Goal: Task Accomplishment & Management: Manage account settings

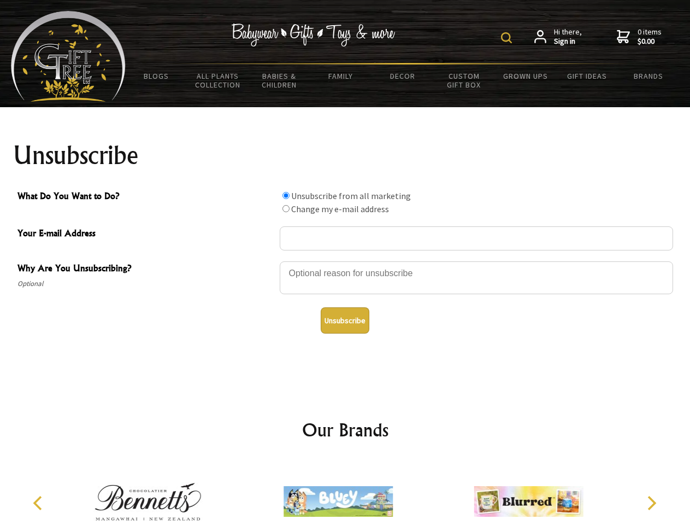
click at [508, 38] on img at bounding box center [506, 37] width 11 height 11
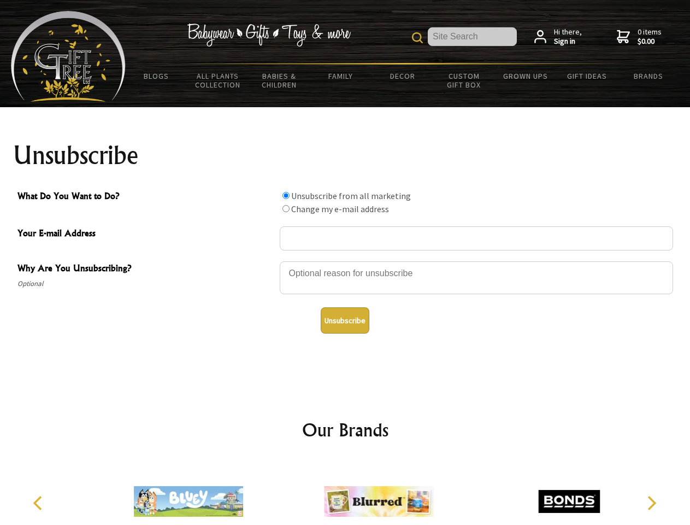
click at [345, 261] on div at bounding box center [476, 279] width 393 height 38
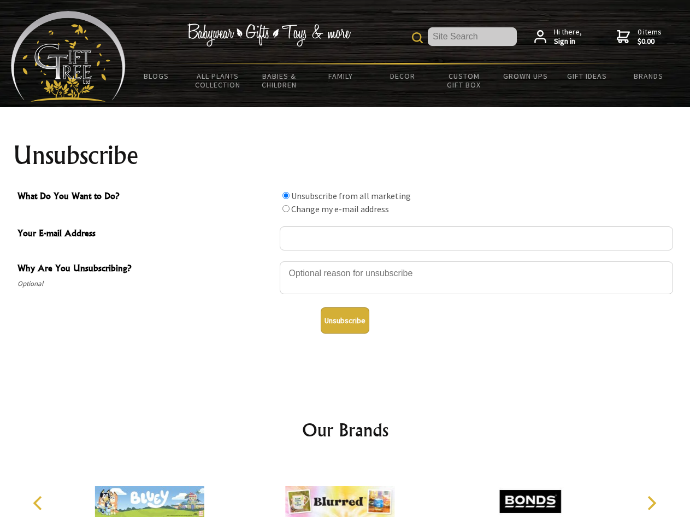
click at [286, 195] on input "What Do You Want to Do?" at bounding box center [286, 195] width 7 height 7
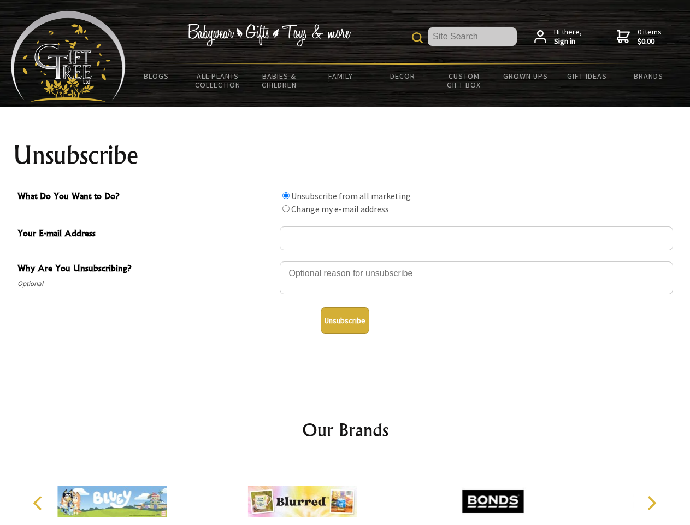
click at [286, 208] on input "What Do You Want to Do?" at bounding box center [286, 208] width 7 height 7
radio input "true"
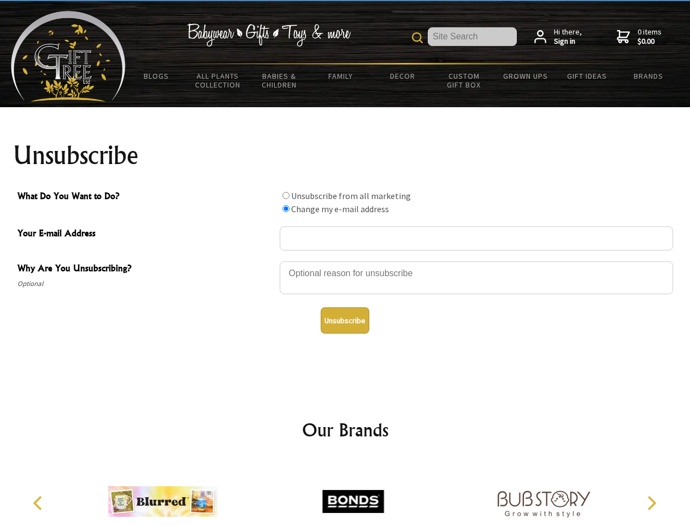
click at [345, 320] on button "Unsubscribe" at bounding box center [345, 320] width 49 height 26
click at [345, 492] on img at bounding box center [352, 501] width 109 height 82
click at [39, 503] on icon "Previous" at bounding box center [39, 503] width 14 height 14
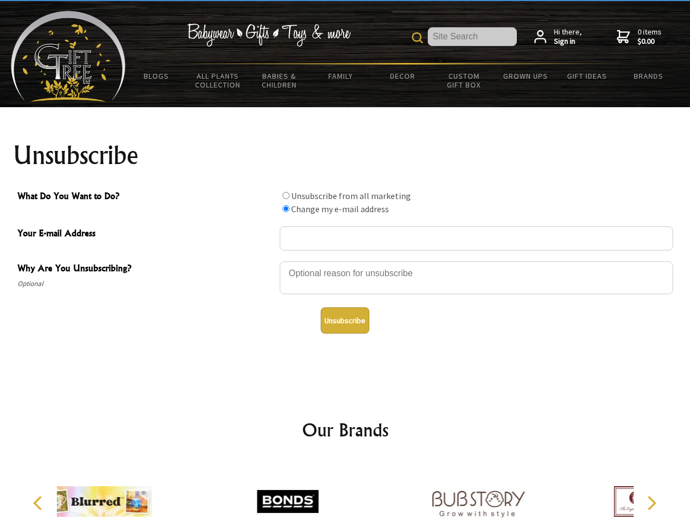
click at [651, 503] on icon "Next" at bounding box center [651, 503] width 14 height 14
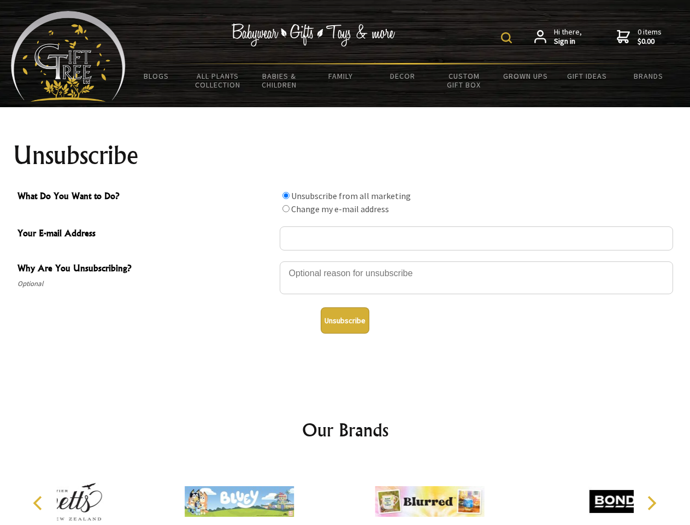
click at [508, 38] on img at bounding box center [506, 37] width 11 height 11
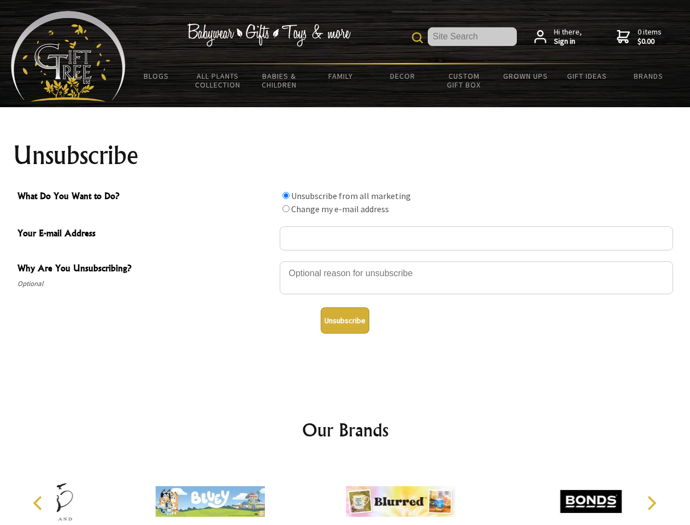
click at [345, 261] on div at bounding box center [476, 279] width 393 height 38
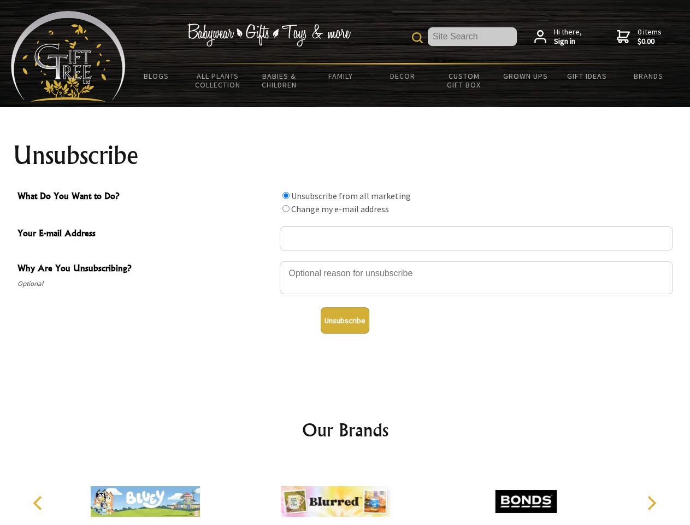
click at [286, 195] on input "What Do You Want to Do?" at bounding box center [286, 195] width 7 height 7
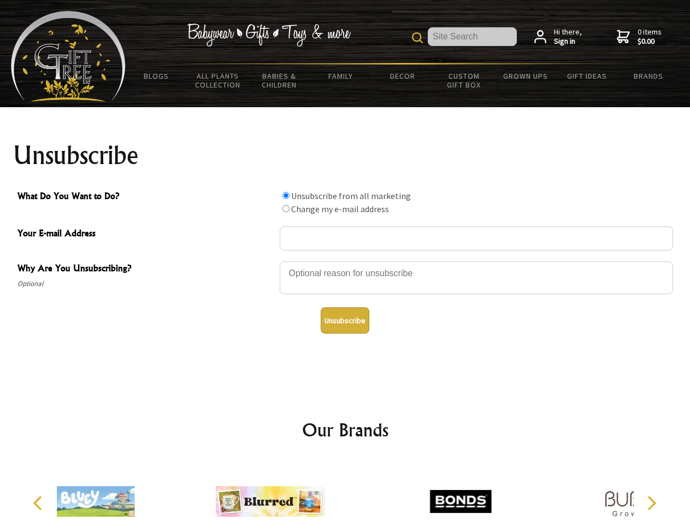
click at [286, 208] on input "What Do You Want to Do?" at bounding box center [286, 208] width 7 height 7
radio input "true"
click at [345, 320] on button "Unsubscribe" at bounding box center [345, 320] width 49 height 26
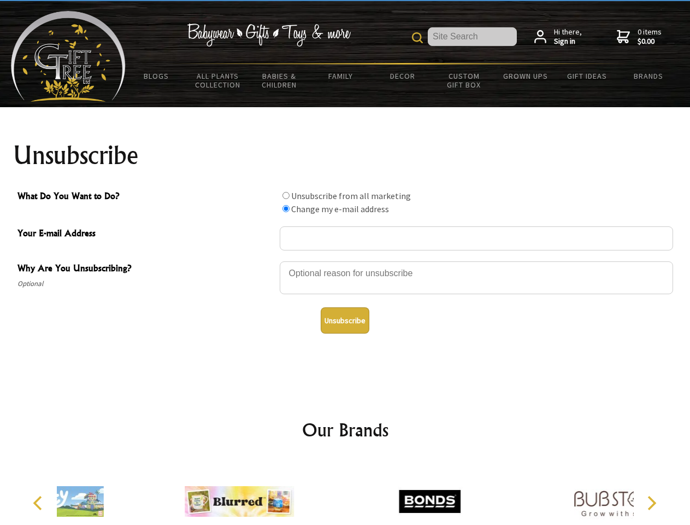
click at [345, 492] on div at bounding box center [429, 502] width 190 height 85
click at [39, 503] on icon "Previous" at bounding box center [39, 503] width 14 height 14
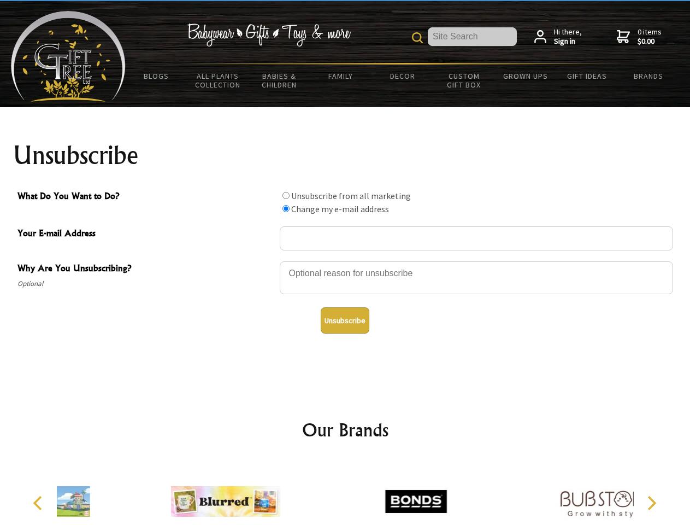
click at [651, 503] on icon "Next" at bounding box center [651, 503] width 14 height 14
